Goal: Navigation & Orientation: Find specific page/section

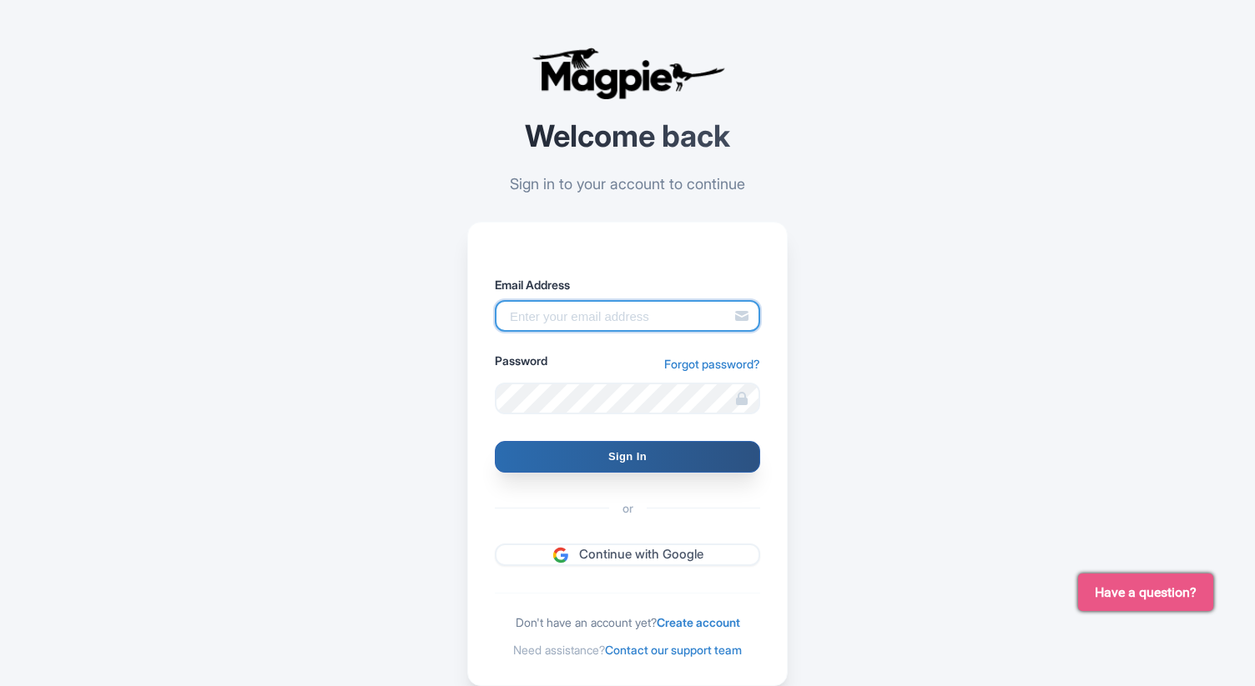
type input "contact@sacreproducts.com"
click at [650, 455] on input "Sign In" at bounding box center [627, 457] width 265 height 32
type input "Signing in..."
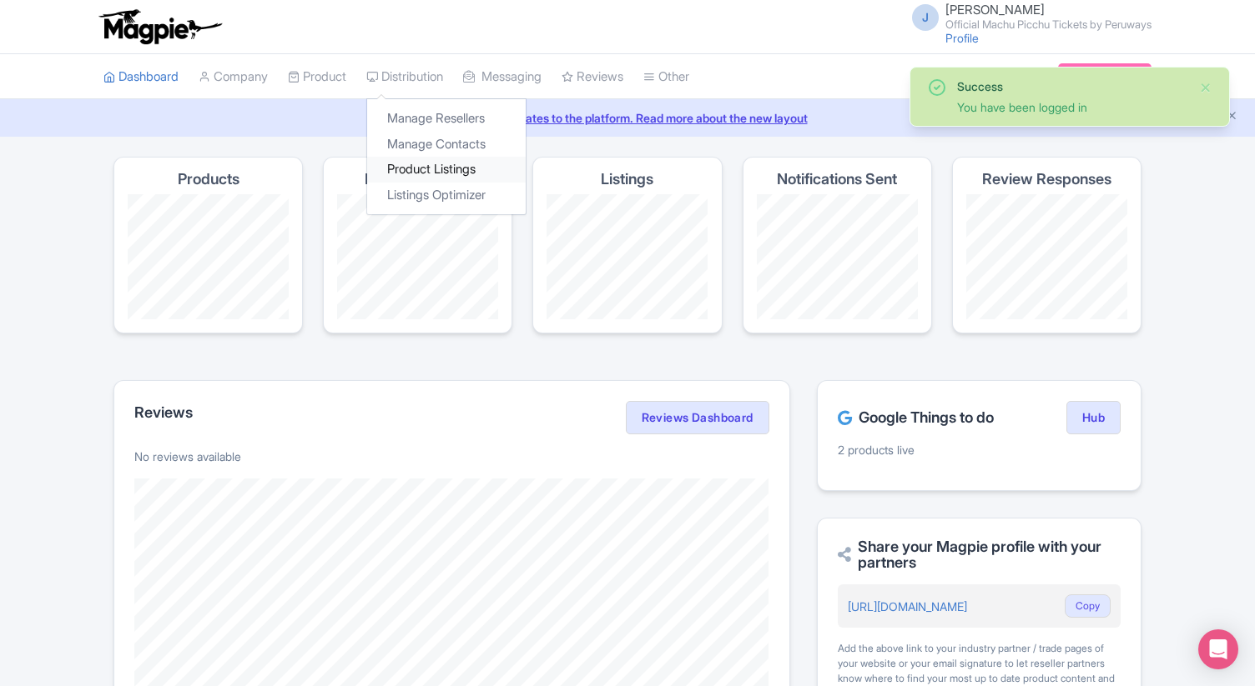
click at [417, 167] on link "Product Listings" at bounding box center [446, 170] width 158 height 26
